Goal: Information Seeking & Learning: Learn about a topic

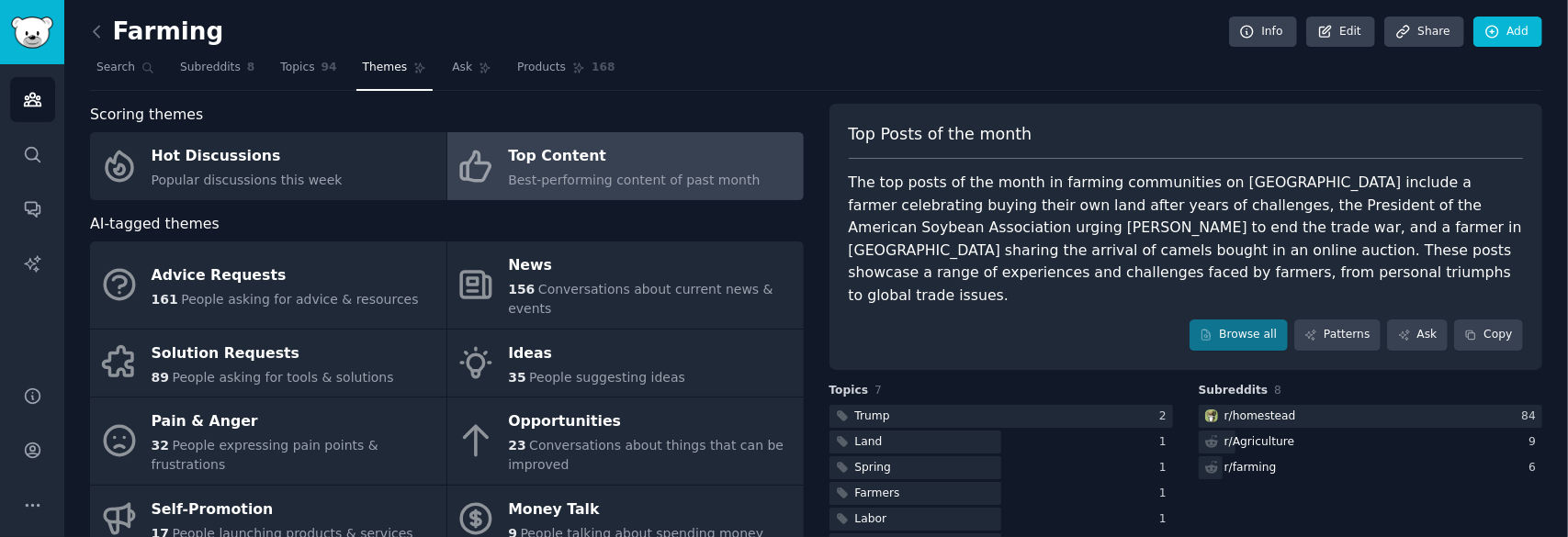
scroll to position [34, 0]
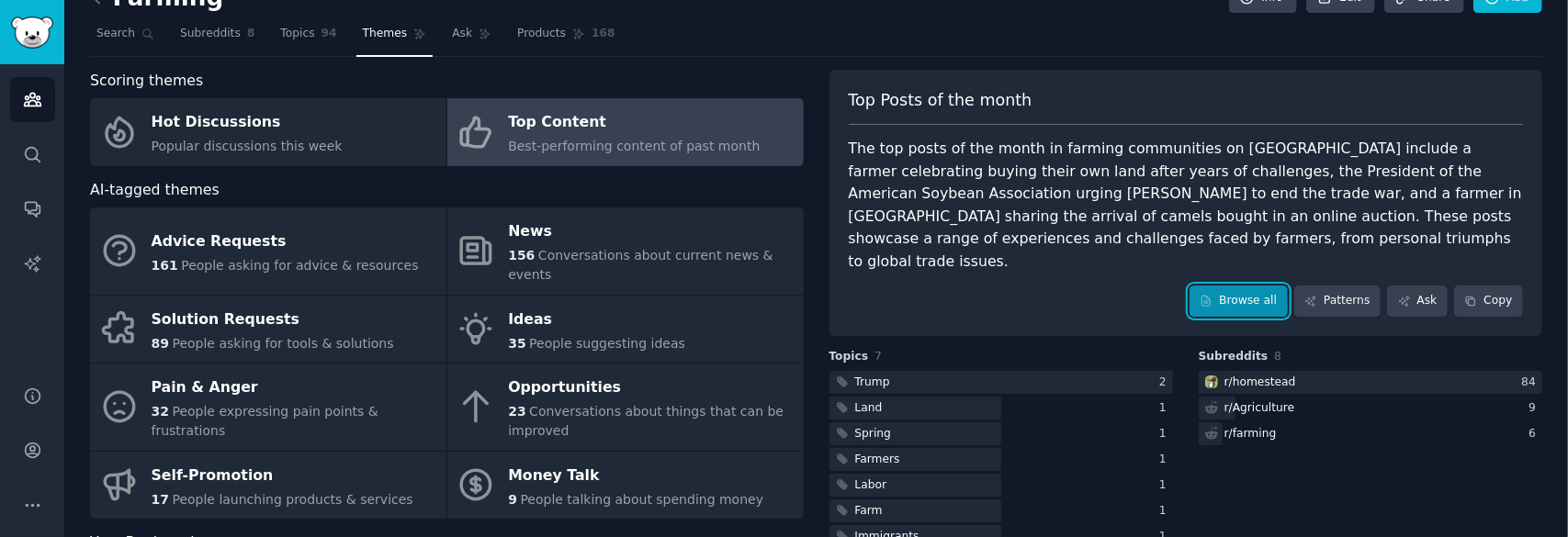
click at [1246, 286] on link "Browse all" at bounding box center [1238, 301] width 98 height 32
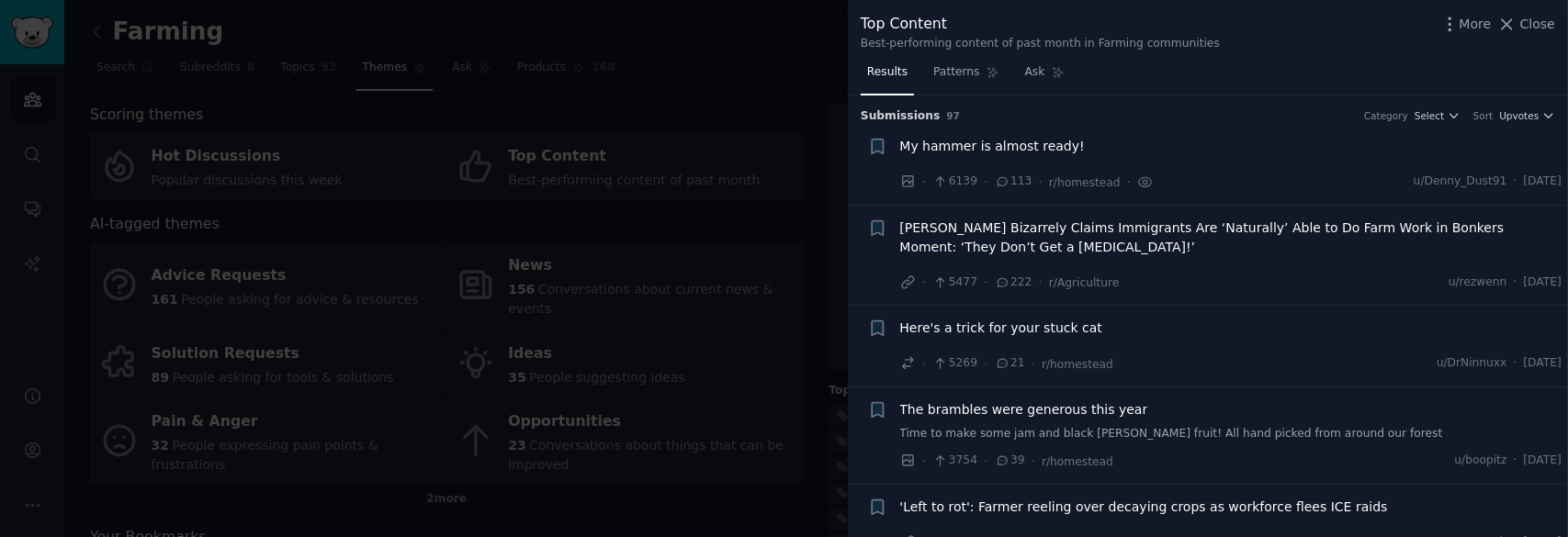
click at [823, 154] on div at bounding box center [784, 268] width 1568 height 537
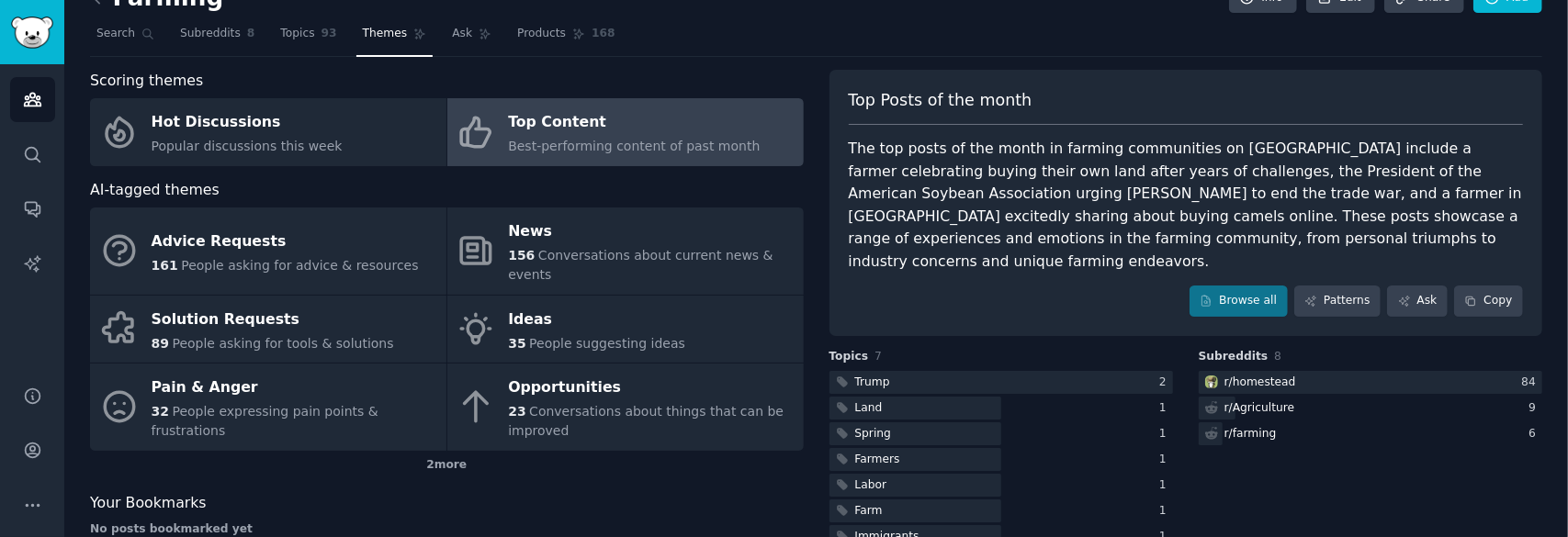
scroll to position [52, 0]
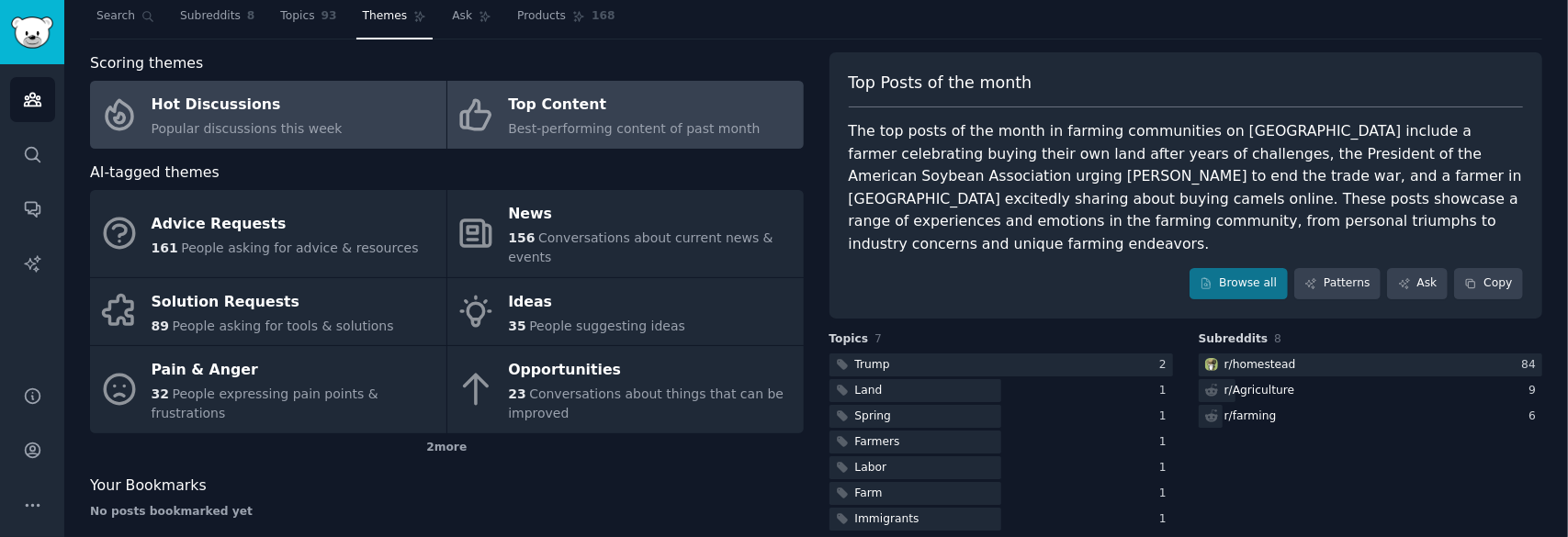
click at [329, 111] on link "Hot Discussions Popular discussions this week" at bounding box center [269, 114] width 357 height 68
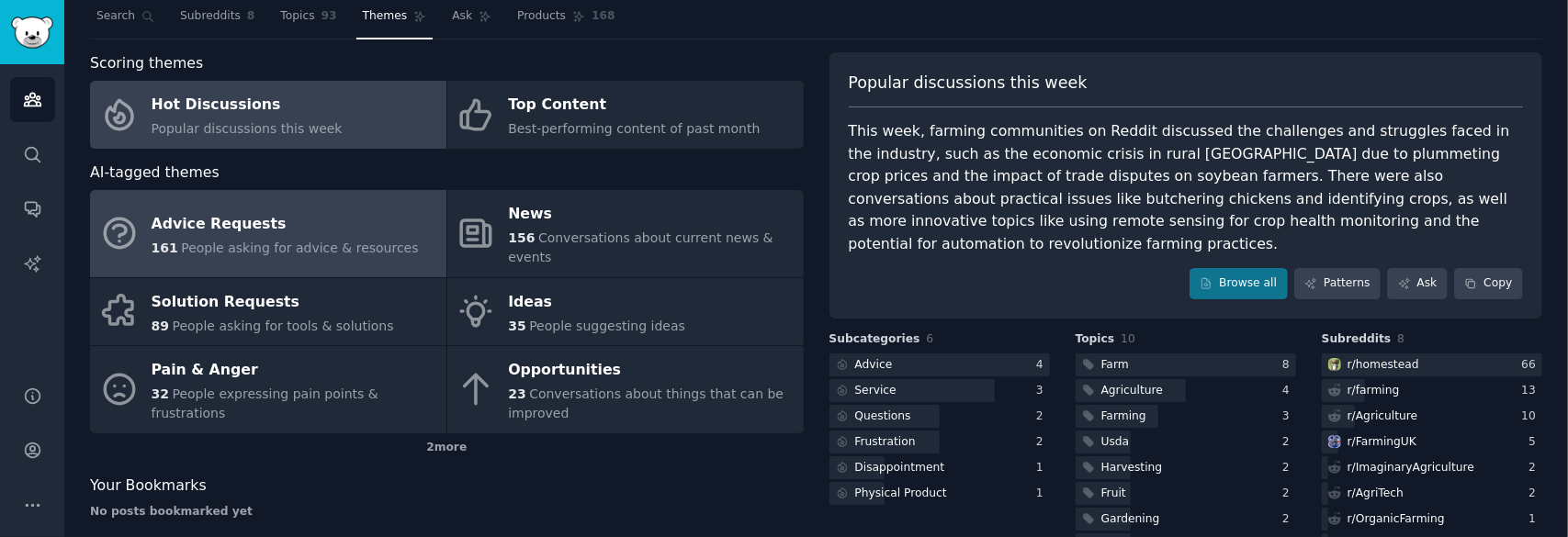
click at [263, 211] on div "Advice Requests" at bounding box center [285, 223] width 268 height 30
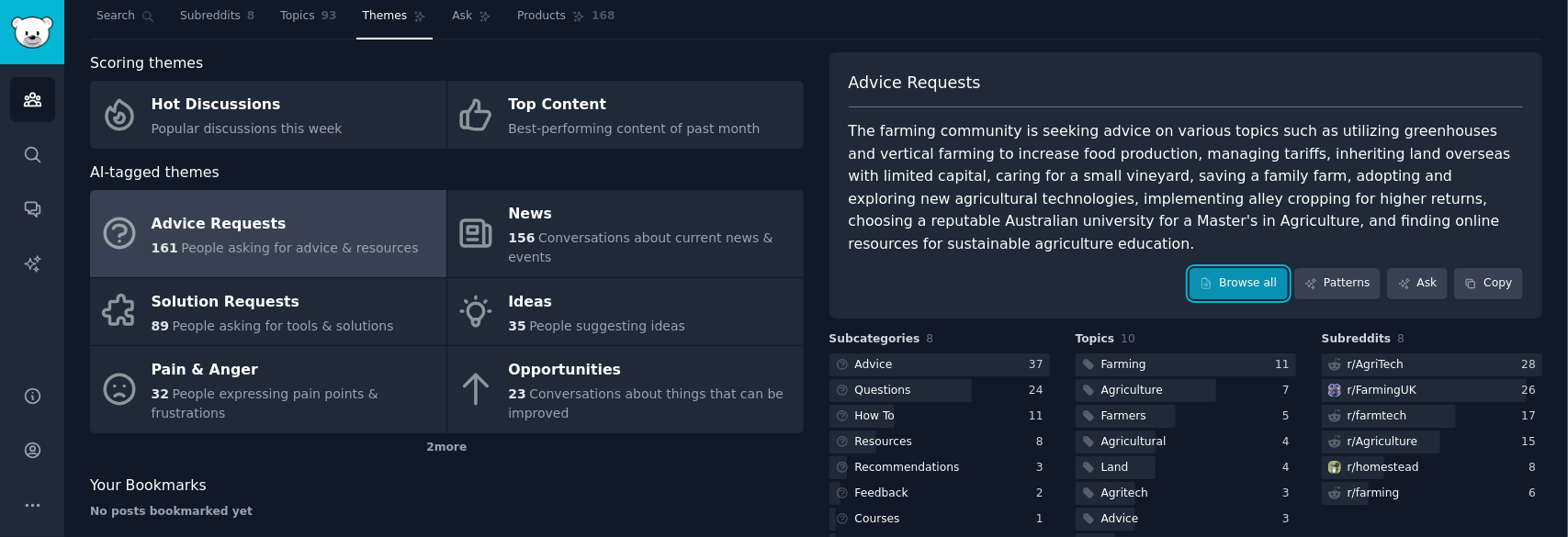
click at [1226, 268] on link "Browse all" at bounding box center [1238, 284] width 98 height 32
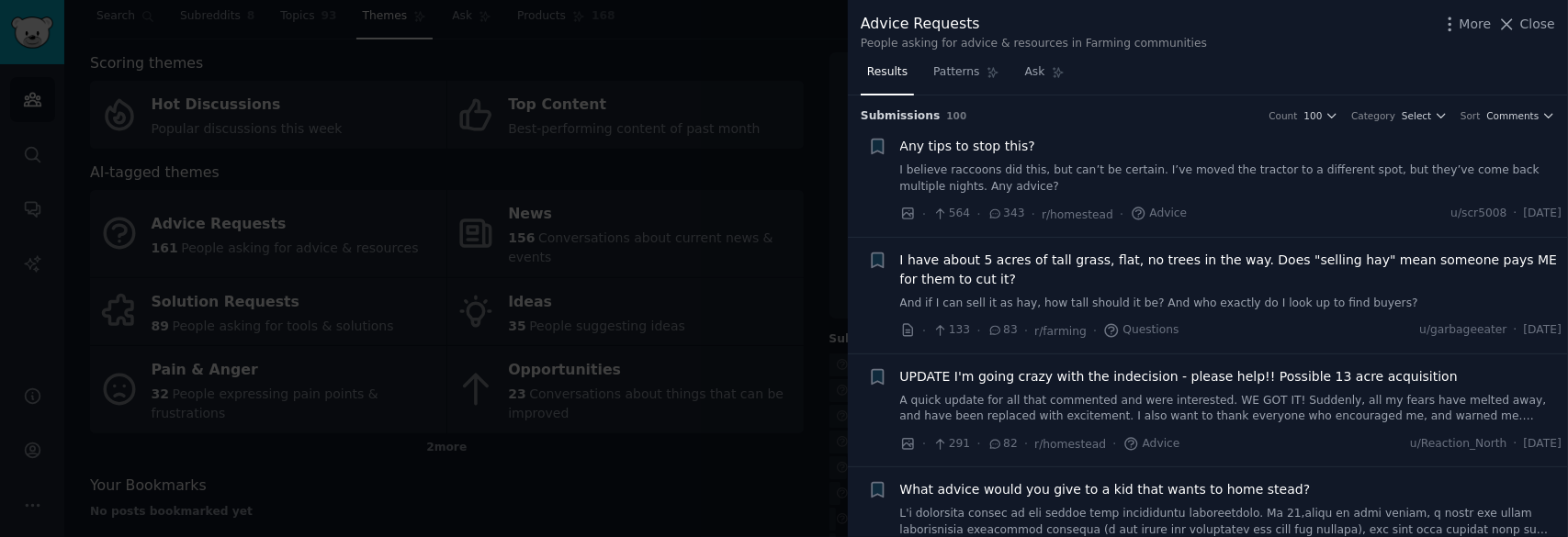
click at [646, 97] on div at bounding box center [784, 268] width 1568 height 537
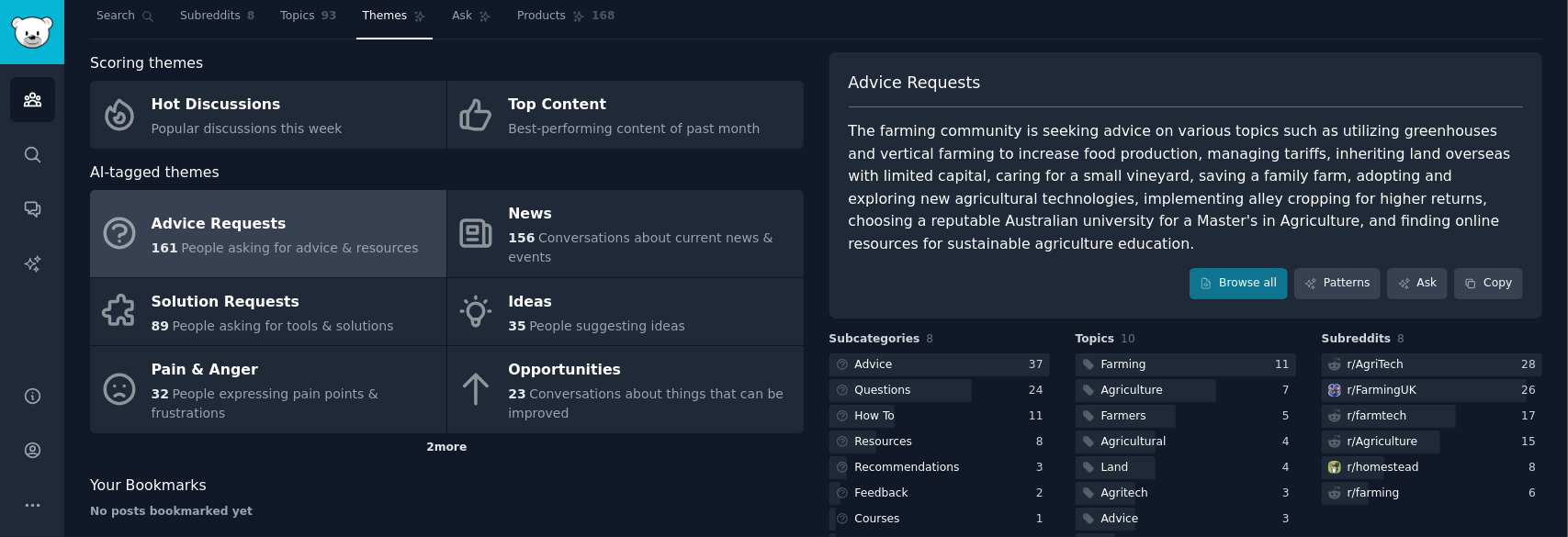
click at [446, 433] on div "2 more" at bounding box center [447, 448] width 714 height 30
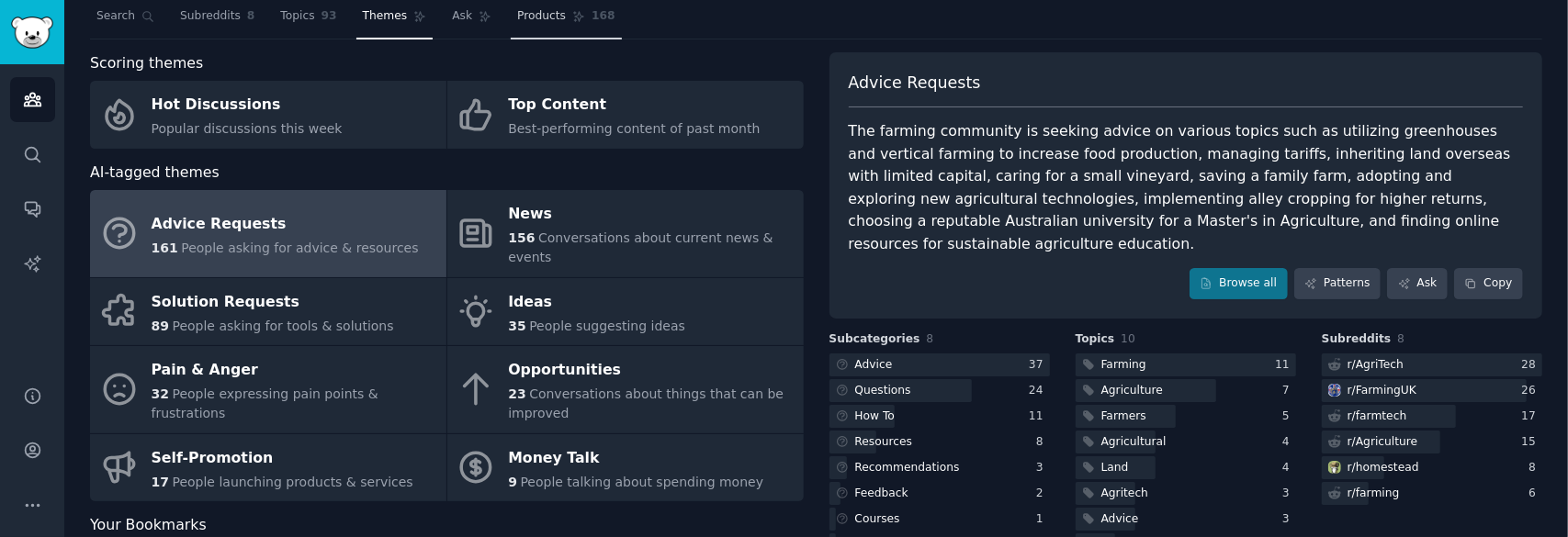
click at [520, 15] on span "Products" at bounding box center [541, 16] width 49 height 16
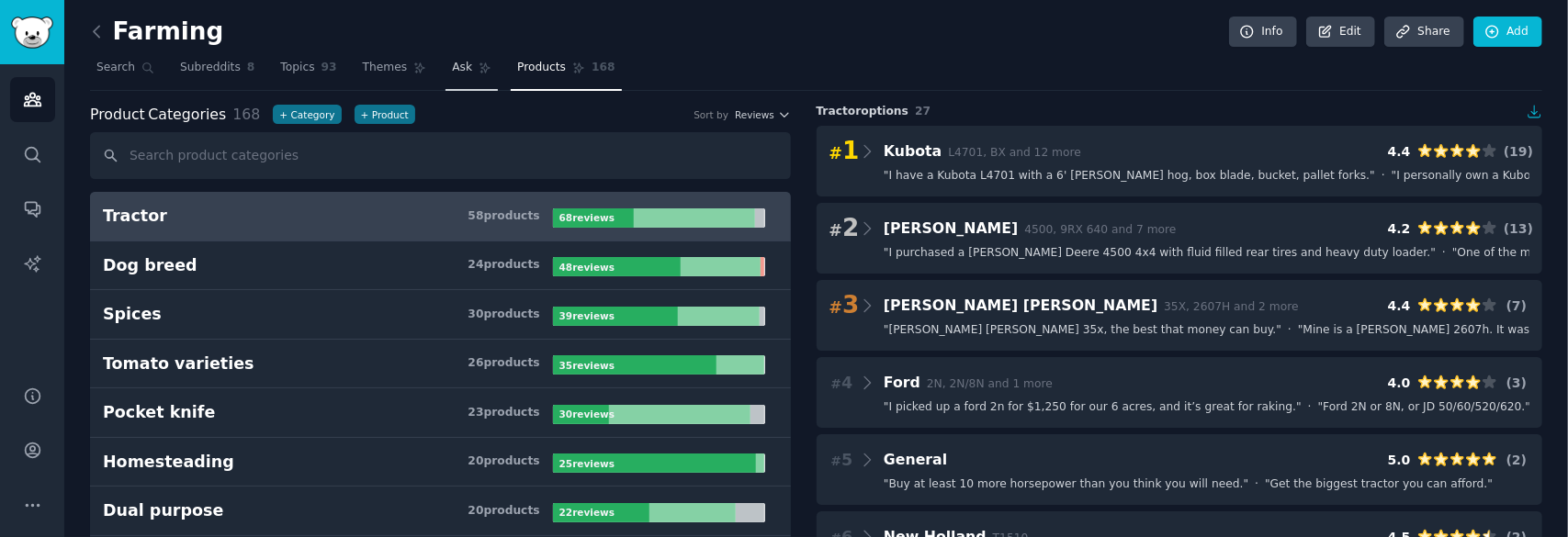
click at [452, 70] on span "Ask" at bounding box center [461, 67] width 20 height 16
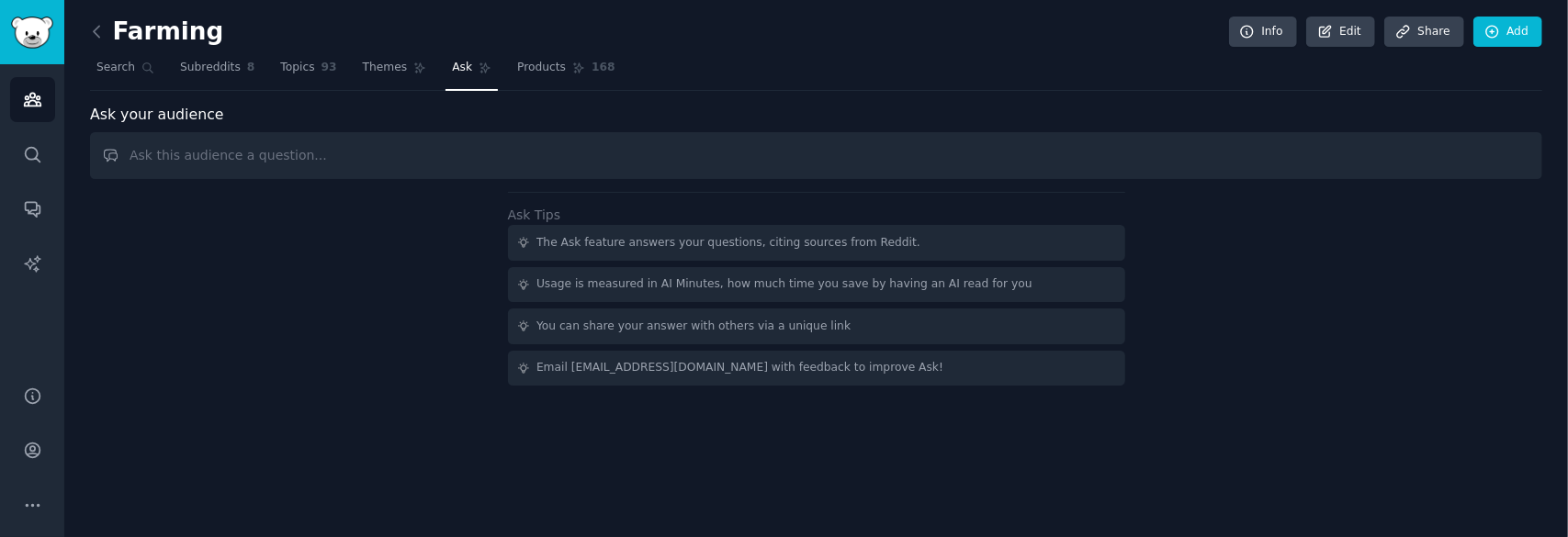
click at [293, 58] on link "Topics 93" at bounding box center [308, 72] width 69 height 37
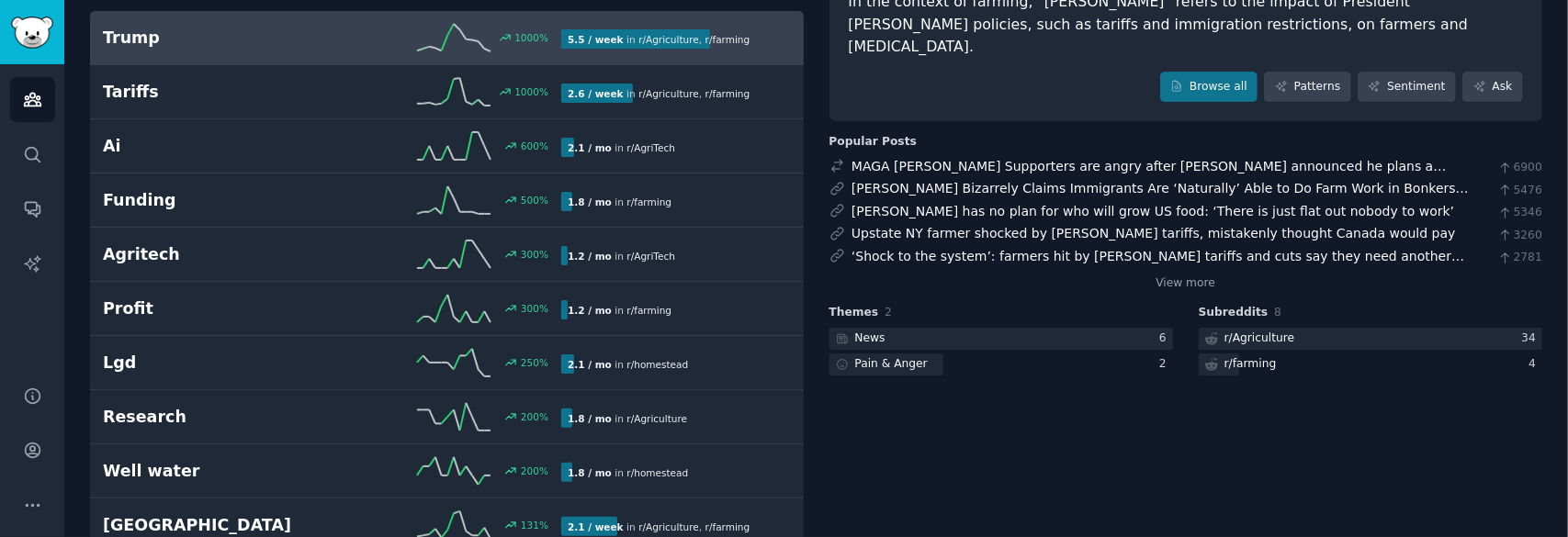
scroll to position [92, 0]
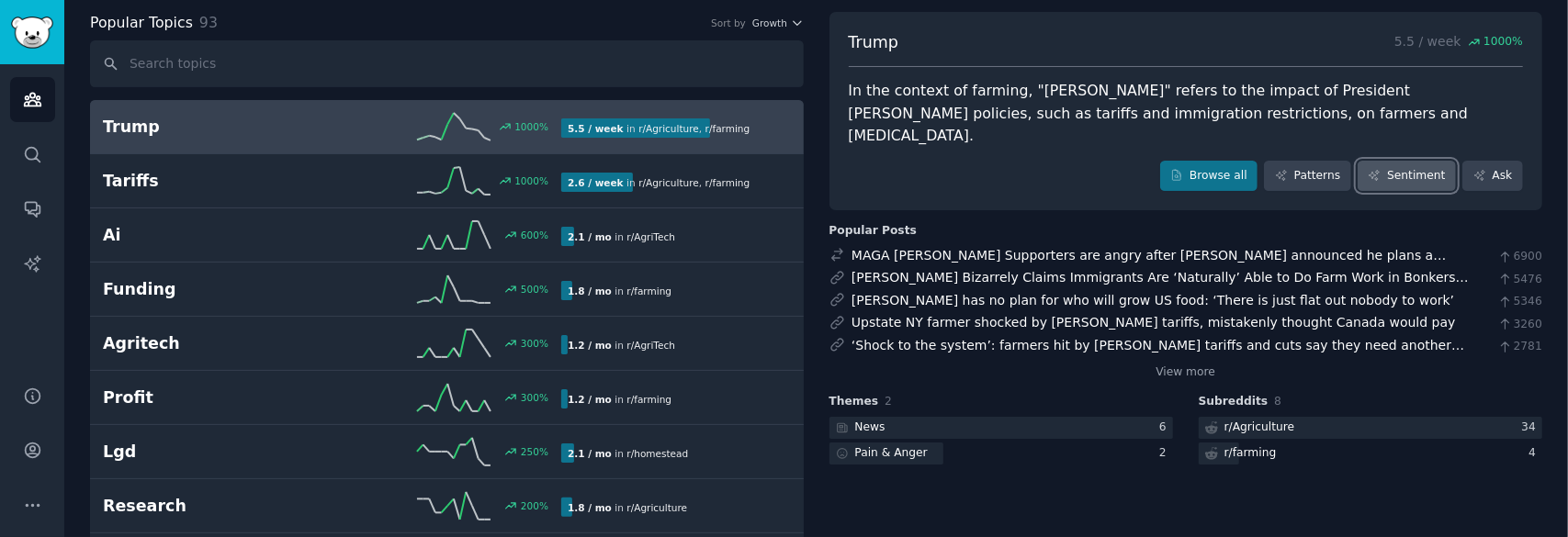
click at [1401, 161] on link "Sentiment" at bounding box center [1406, 176] width 98 height 32
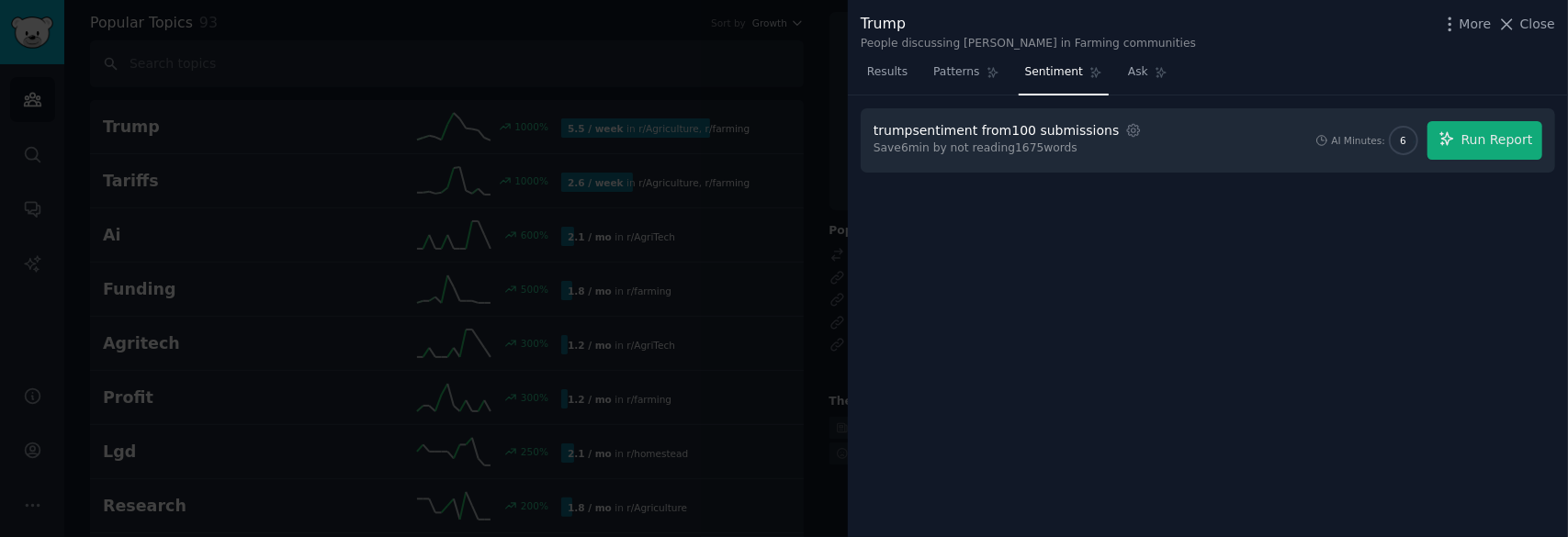
click at [783, 62] on div at bounding box center [784, 268] width 1568 height 537
